Goal: Task Accomplishment & Management: Use online tool/utility

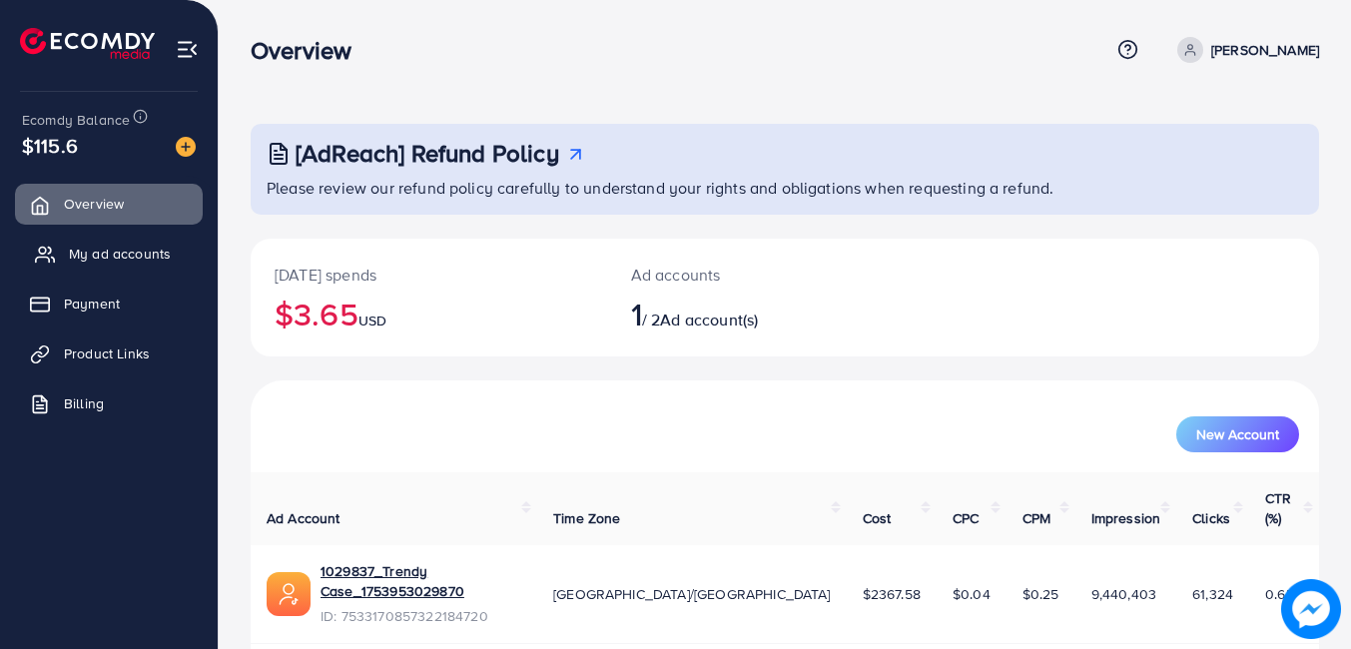
click at [119, 254] on span "My ad accounts" at bounding box center [120, 254] width 102 height 20
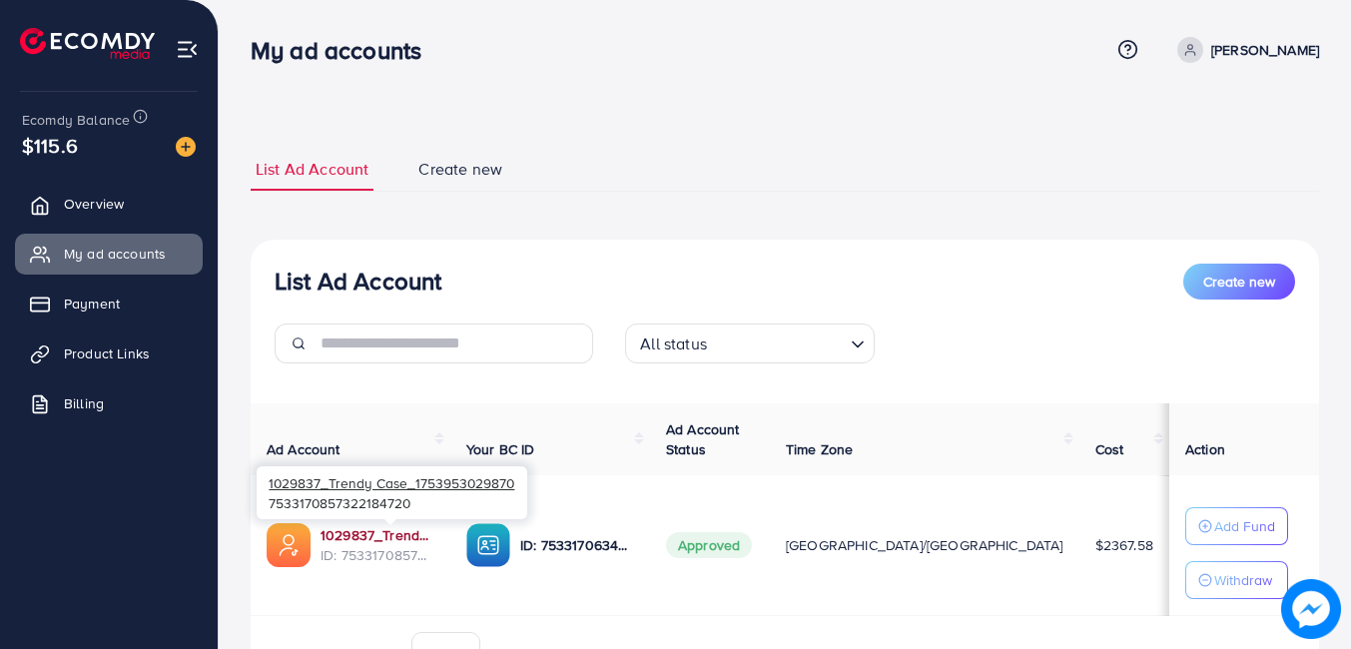
click at [418, 541] on link "1029837_Trendy Case_1753953029870" at bounding box center [377, 535] width 114 height 20
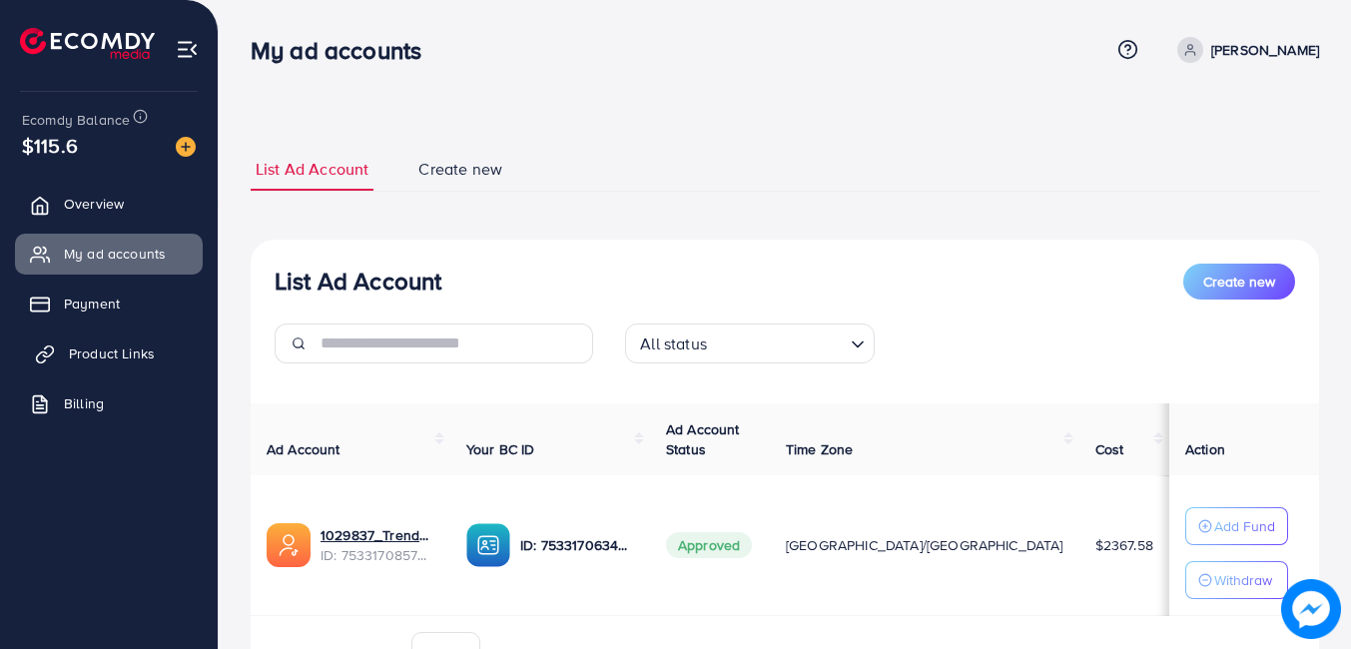
click at [120, 355] on span "Product Links" at bounding box center [112, 353] width 86 height 20
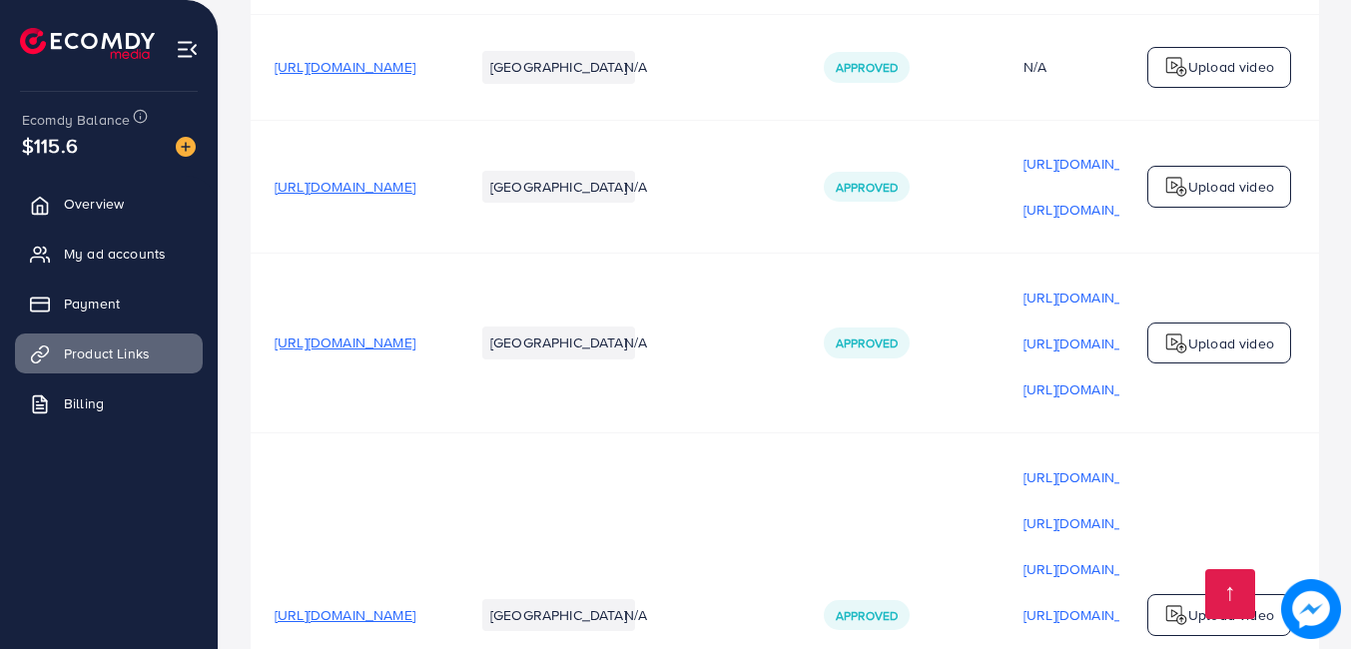
scroll to position [925, 0]
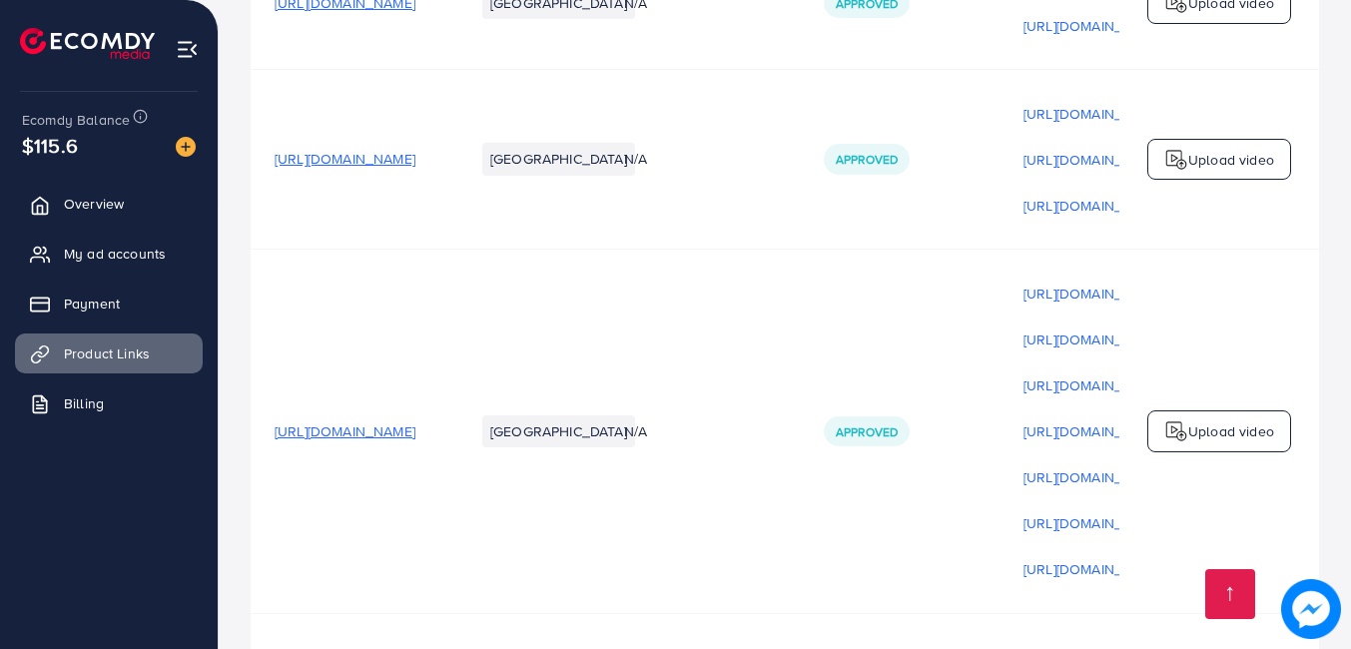
click at [1350, 566] on div "Your product links Learn Create new Product URLs Target markets Reason rejected…" at bounding box center [785, 112] width 1132 height 2075
click at [1348, 519] on div "Your product links Learn Create new Product URLs Target markets Reason rejected…" at bounding box center [785, 112] width 1132 height 2075
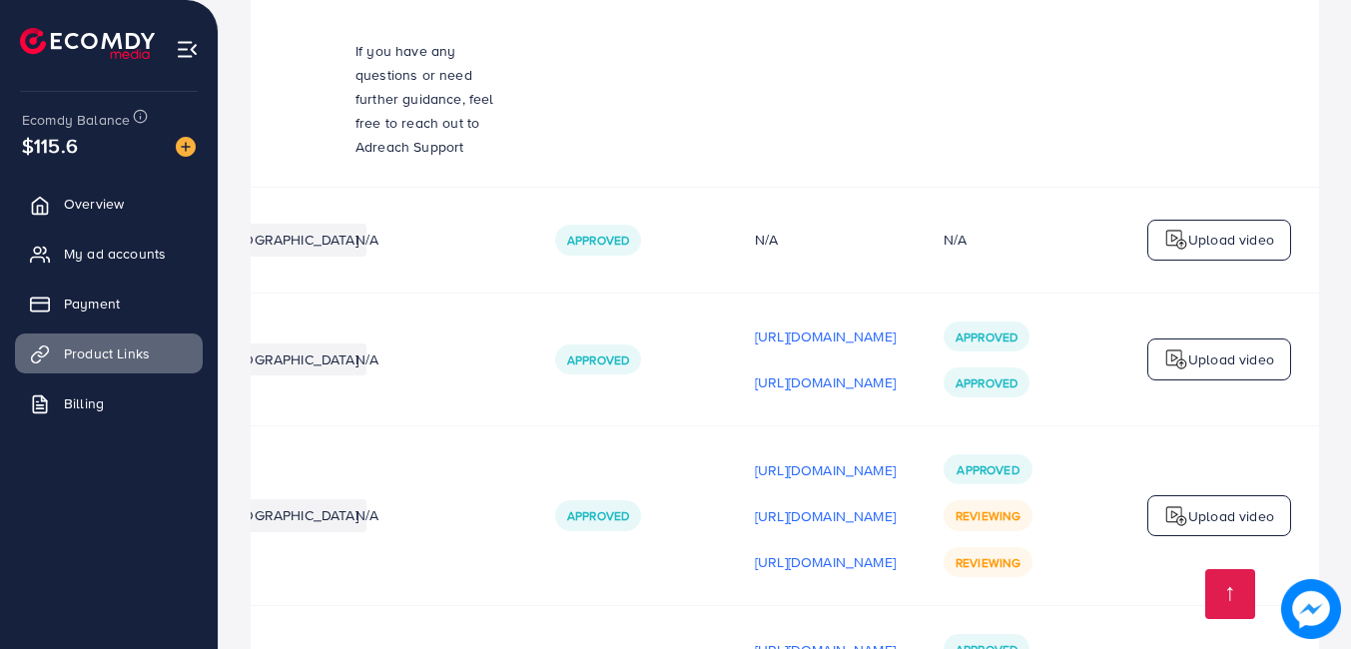
scroll to position [563, 0]
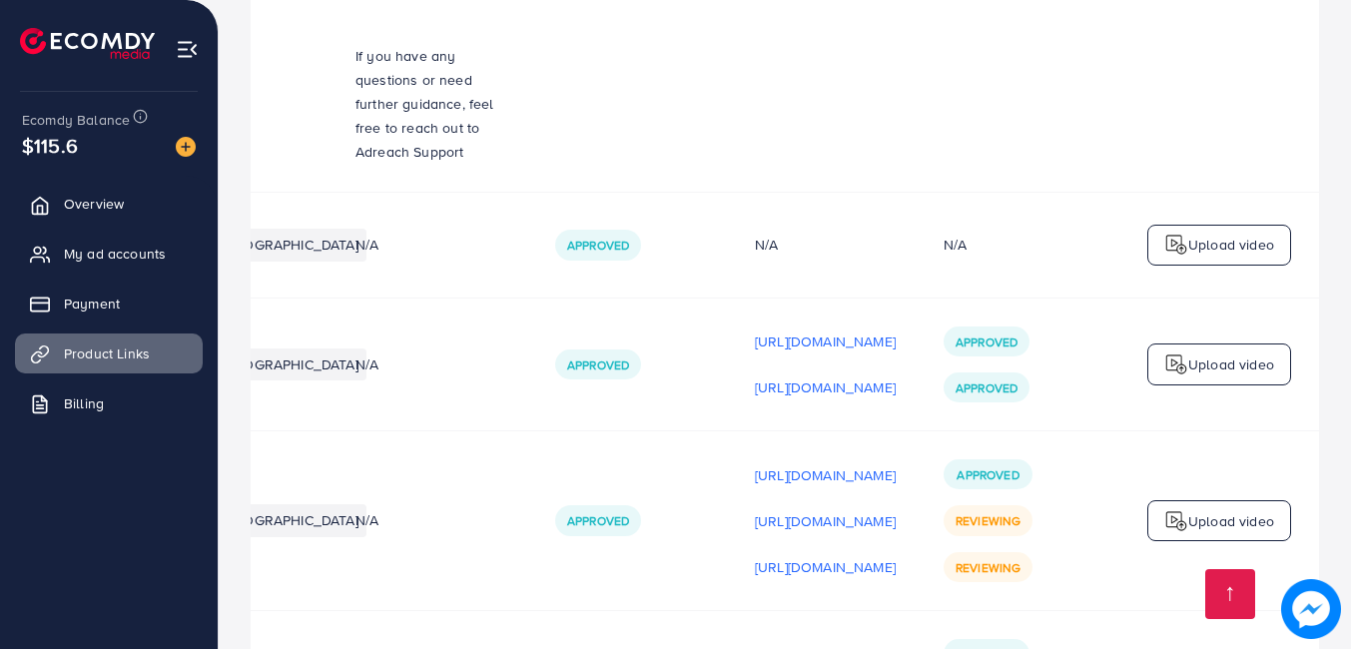
click at [986, 208] on td "N/A" at bounding box center [1020, 245] width 200 height 105
